Goal: Task Accomplishment & Management: Manage account settings

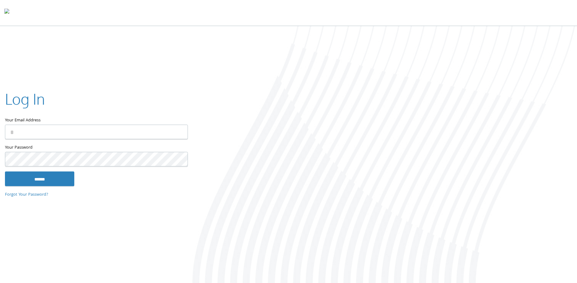
type input "**********"
click at [48, 178] on input "******" at bounding box center [39, 178] width 69 height 15
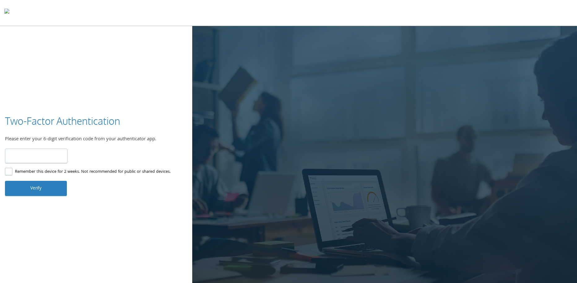
click at [23, 159] on input "number" at bounding box center [36, 156] width 63 height 15
type input "******"
